Goal: Information Seeking & Learning: Learn about a topic

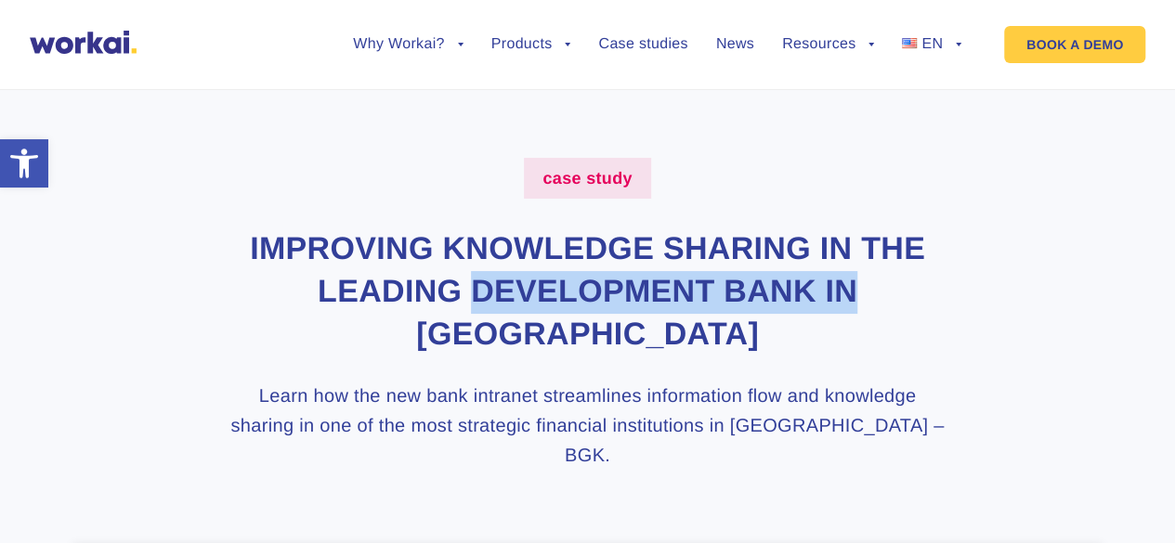
drag, startPoint x: 505, startPoint y: 291, endPoint x: 974, endPoint y: 291, distance: 468.2
click at [967, 289] on div "case study IMPROVING KNOWLEDGE SHARING IN THE LEADING DEVELOPMENT BANK IN [GEOG…" at bounding box center [587, 460] width 1031 height 604
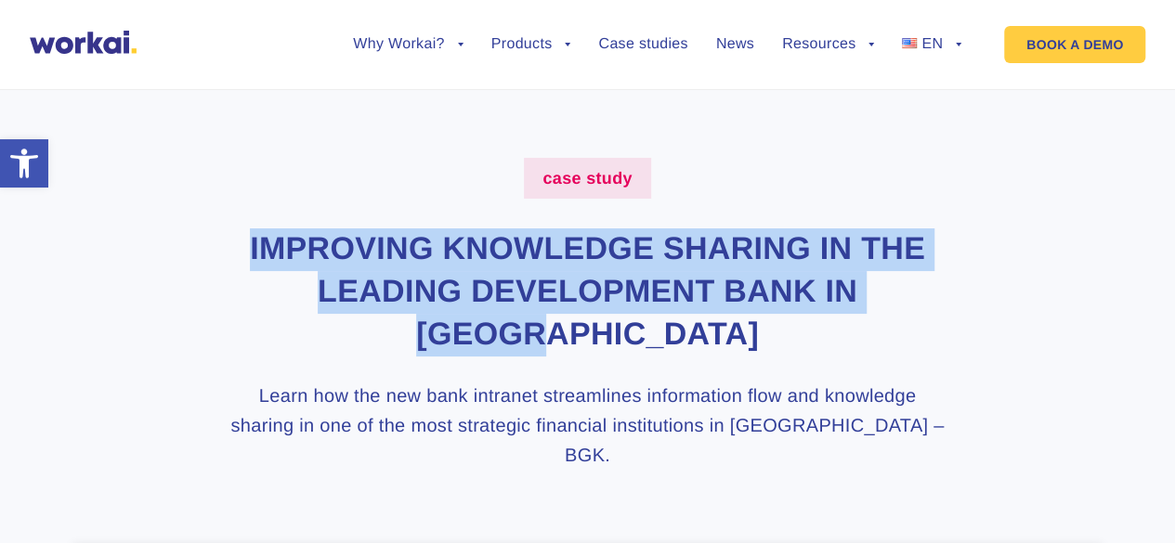
drag, startPoint x: 242, startPoint y: 250, endPoint x: 621, endPoint y: 368, distance: 396.9
click at [677, 343] on h1 "IMPROVING KNOWLEDGE SHARING IN THE LEADING DEVELOPMENT BANK IN [GEOGRAPHIC_DATA]" at bounding box center [588, 293] width 722 height 128
copy h1 "IMPROVING KNOWLEDGE SHARING IN THE LEADING DEVELOPMENT BANK IN [GEOGRAPHIC_DATA]"
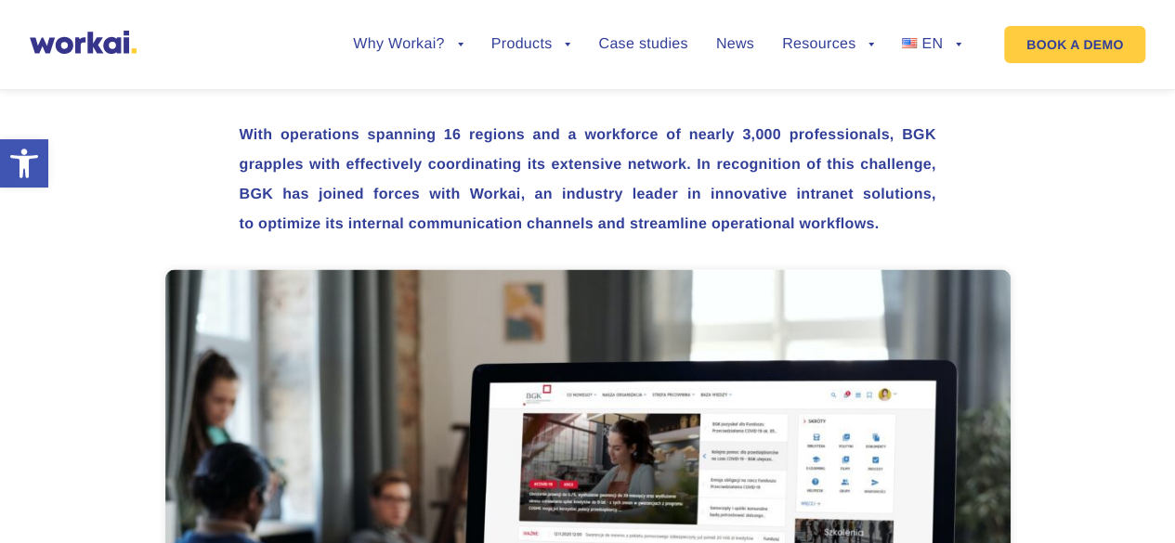
scroll to position [1300, 0]
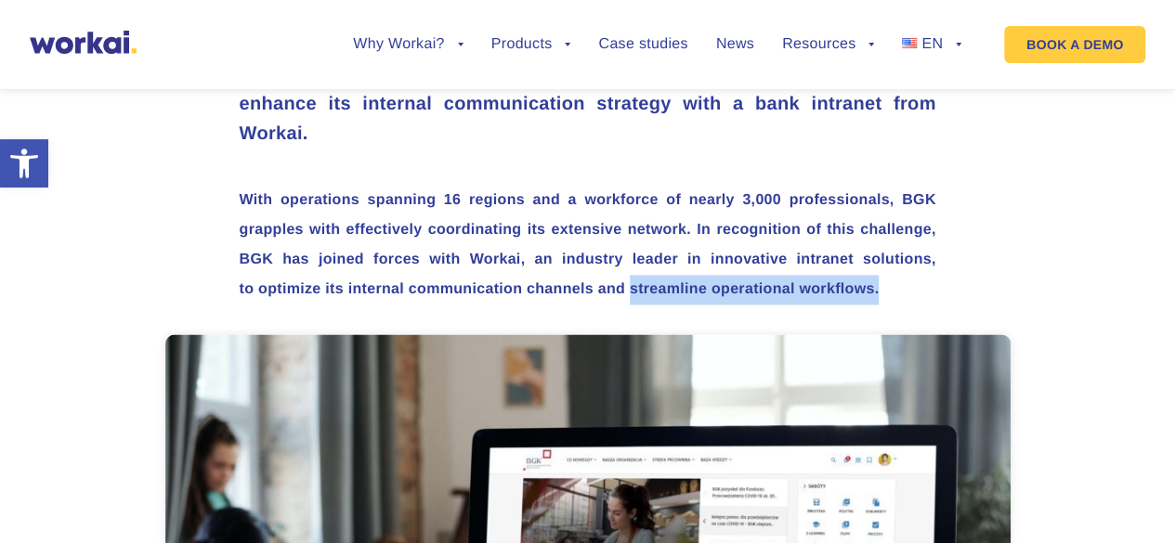
drag, startPoint x: 629, startPoint y: 258, endPoint x: 934, endPoint y: 259, distance: 305.6
click at [934, 259] on p "With operations spanning 16 regions and a workforce of nearly 3,000 professiona…" at bounding box center [588, 245] width 697 height 119
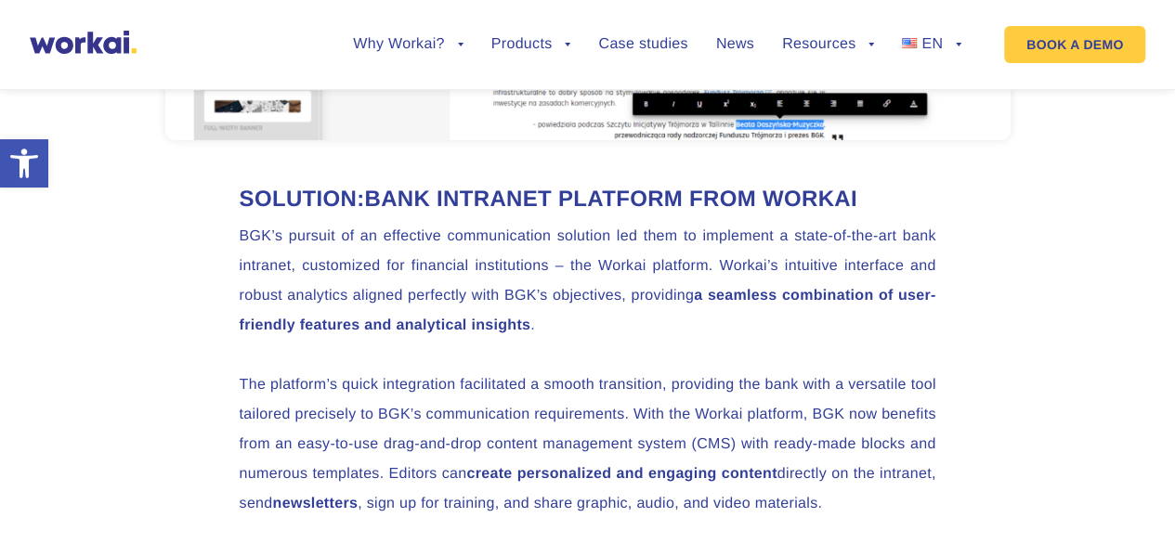
scroll to position [3437, 0]
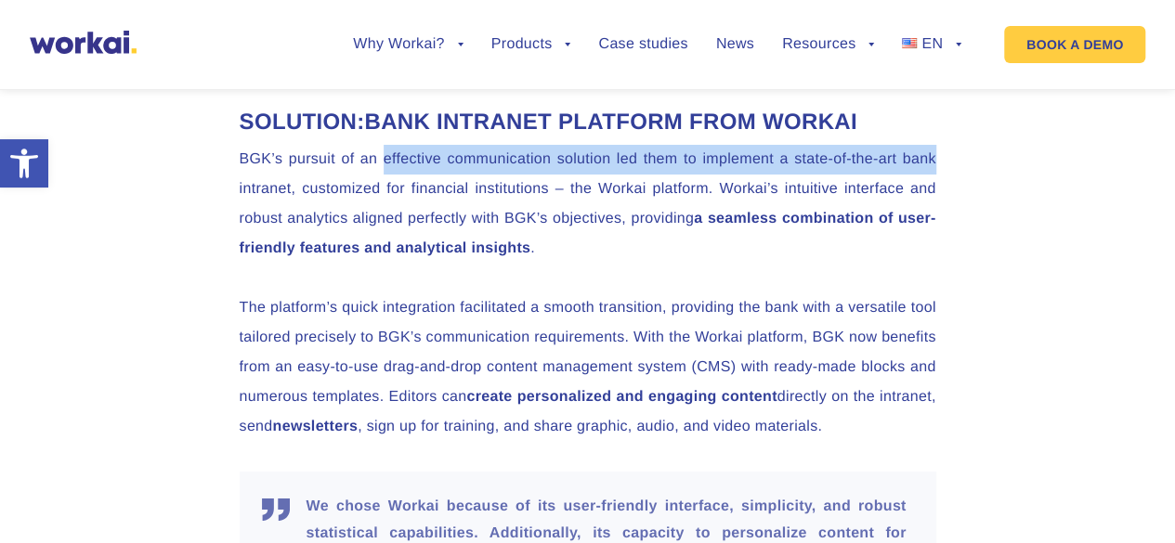
drag, startPoint x: 383, startPoint y: 163, endPoint x: 948, endPoint y: 164, distance: 565.7
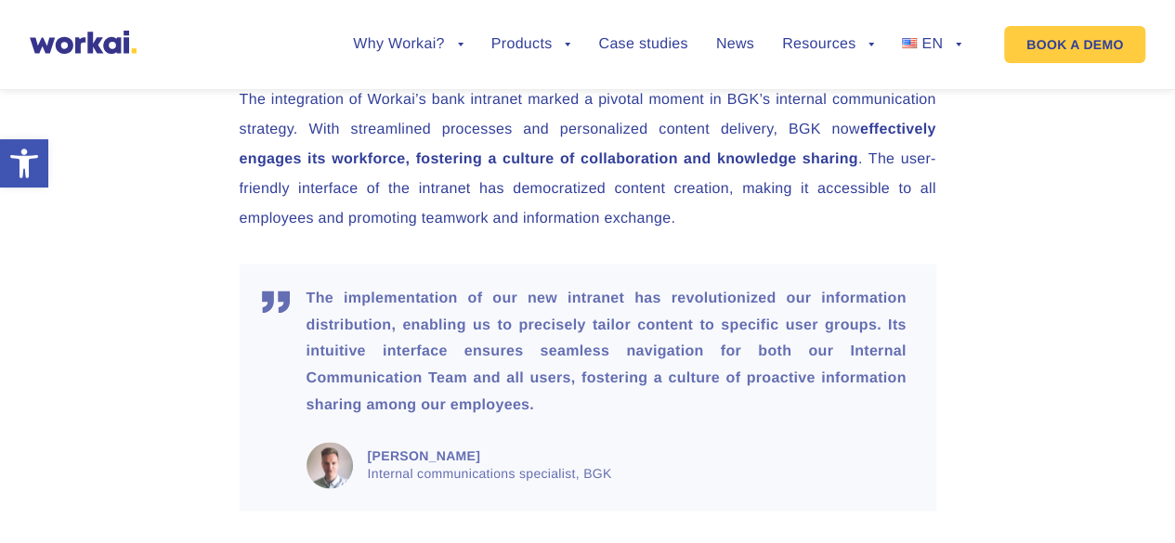
scroll to position [4645, 0]
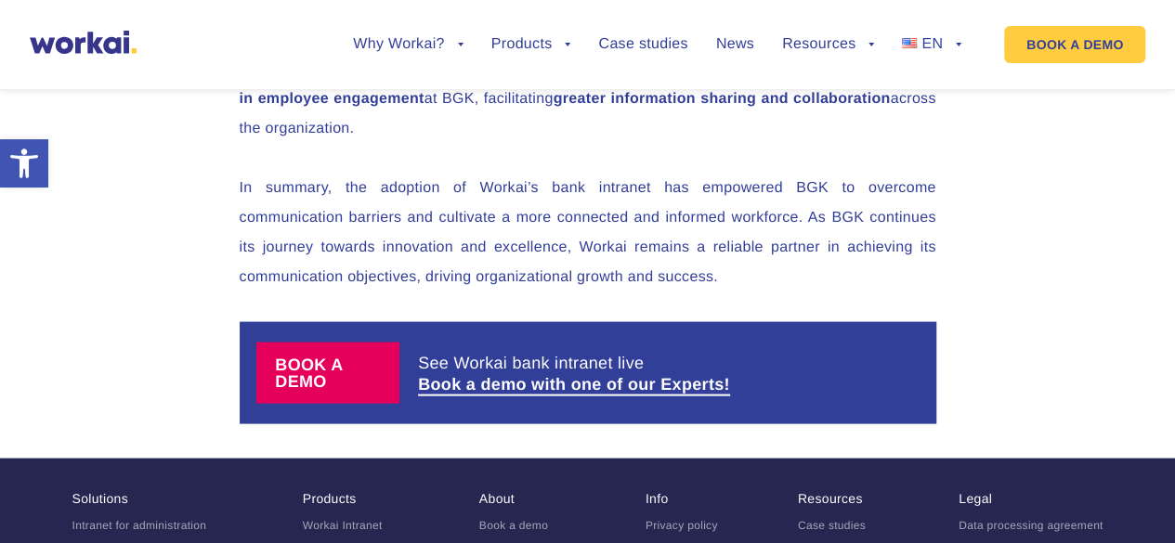
scroll to position [5295, 0]
